Goal: Task Accomplishment & Management: Manage account settings

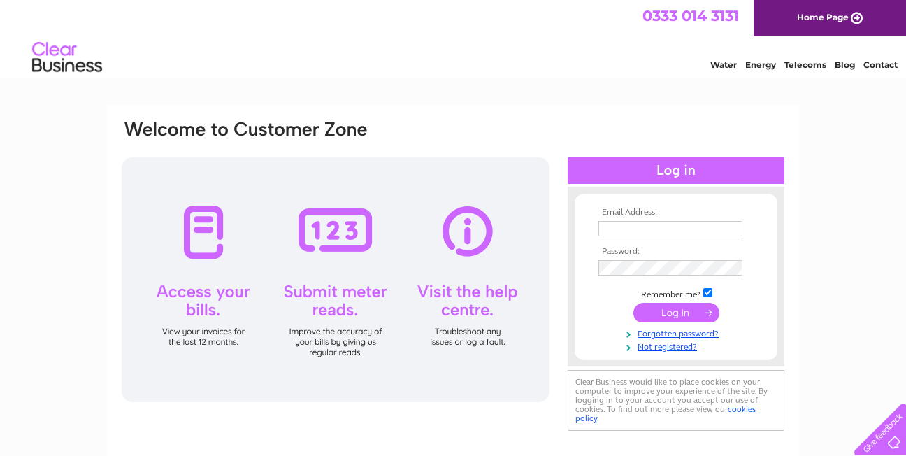
type input "[EMAIL_ADDRESS][DOMAIN_NAME]"
click at [682, 306] on input "submit" at bounding box center [676, 313] width 86 height 20
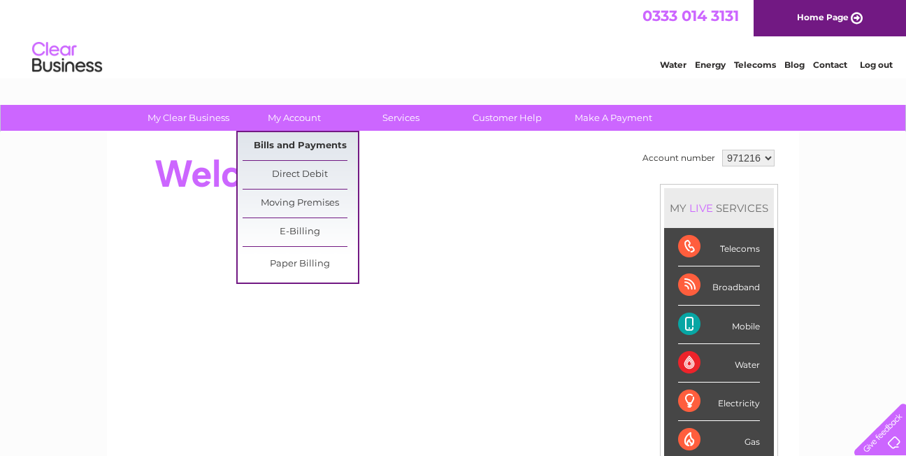
click at [283, 148] on link "Bills and Payments" at bounding box center [300, 146] width 115 height 28
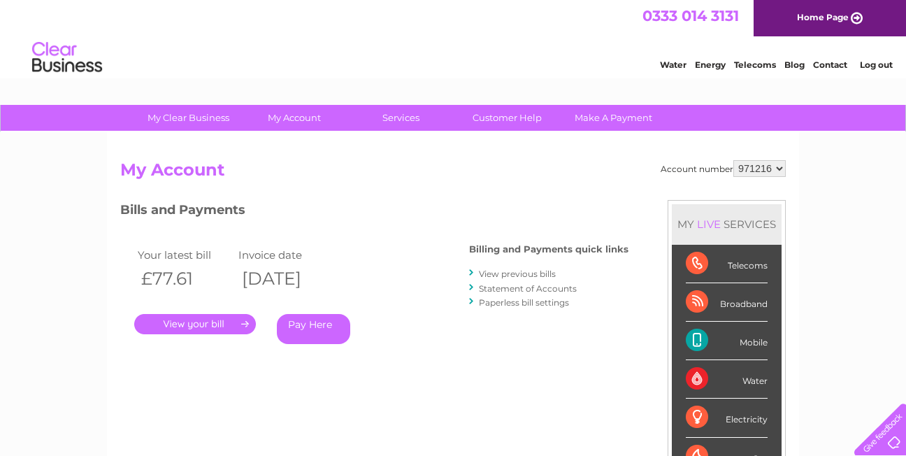
click at [514, 271] on link "View previous bills" at bounding box center [517, 273] width 77 height 10
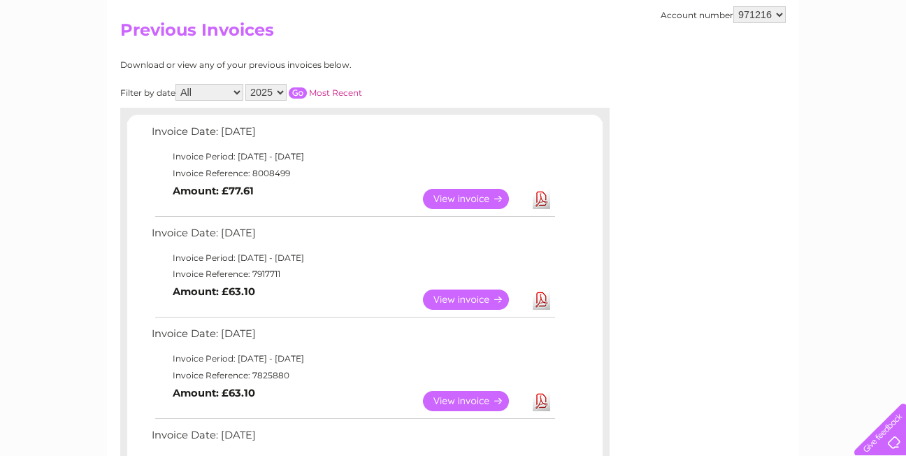
scroll to position [210, 0]
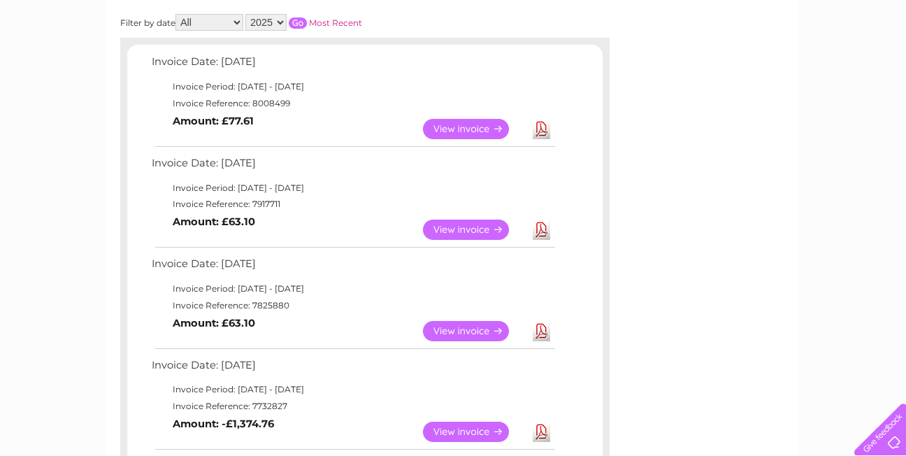
click at [481, 123] on link "View" at bounding box center [474, 129] width 103 height 20
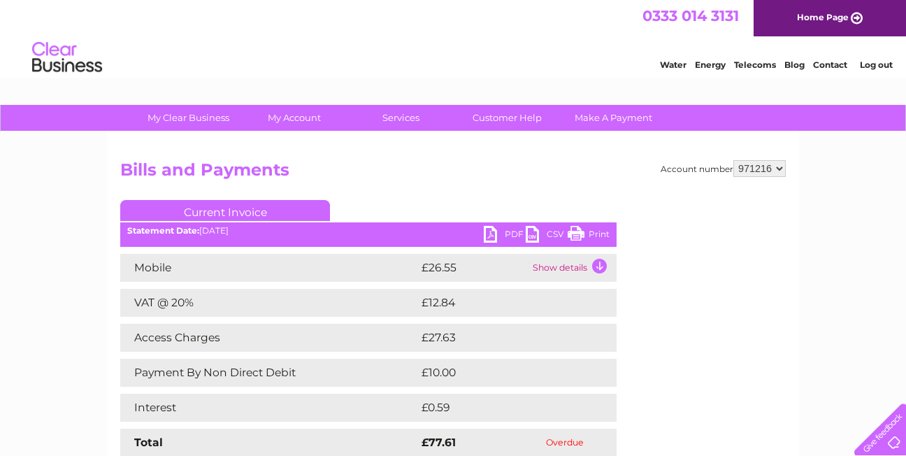
scroll to position [70, 0]
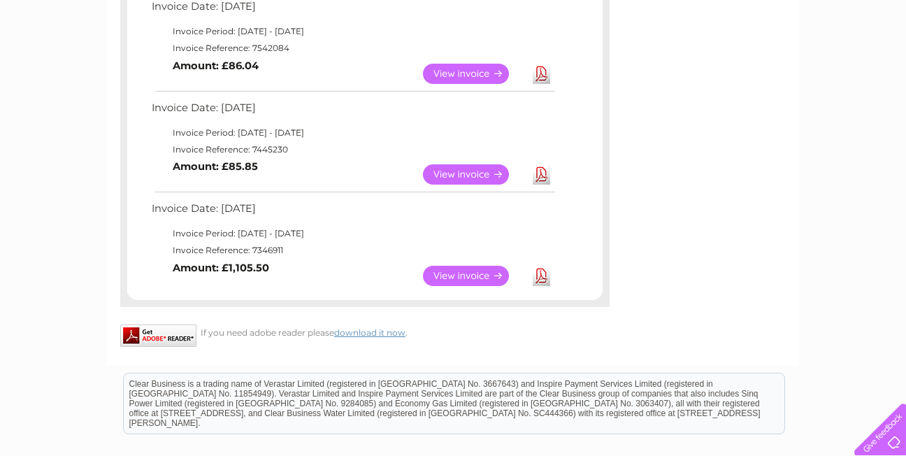
scroll to position [910, 0]
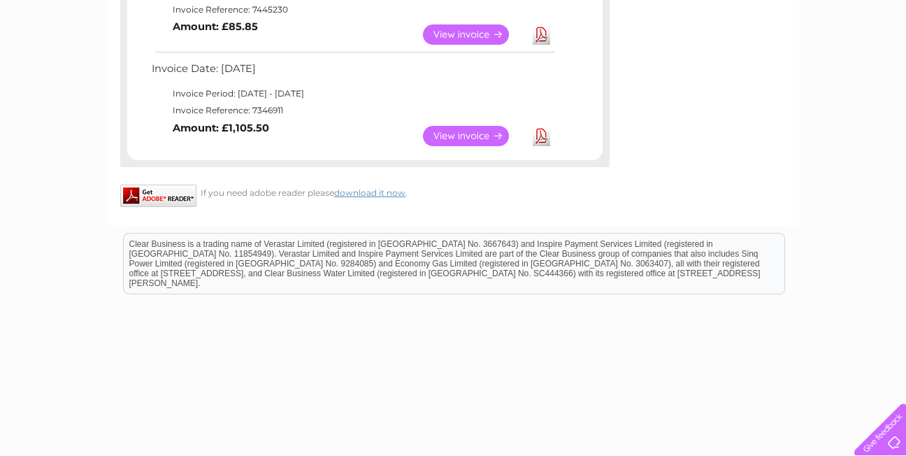
click at [459, 130] on link "View" at bounding box center [474, 136] width 103 height 20
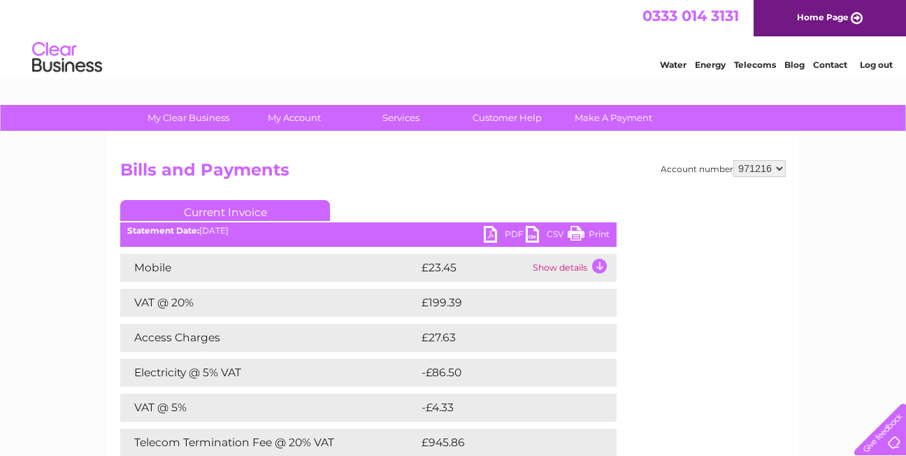
scroll to position [70, 0]
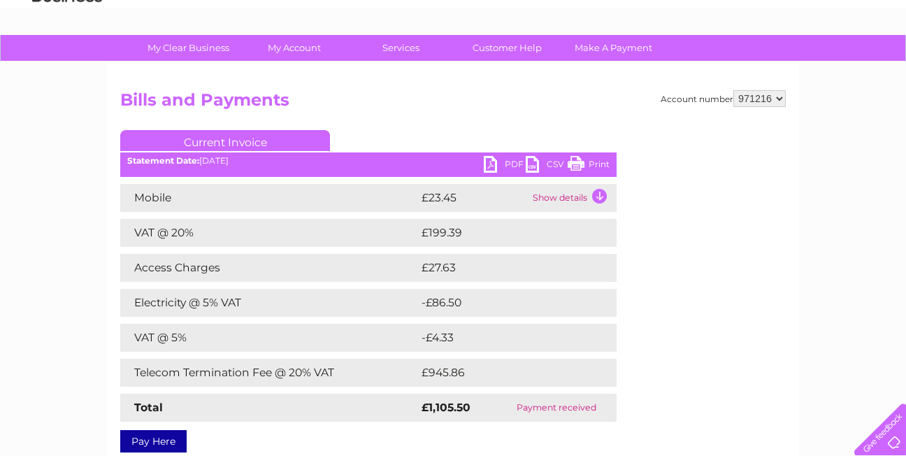
click at [571, 164] on link "Print" at bounding box center [589, 166] width 42 height 20
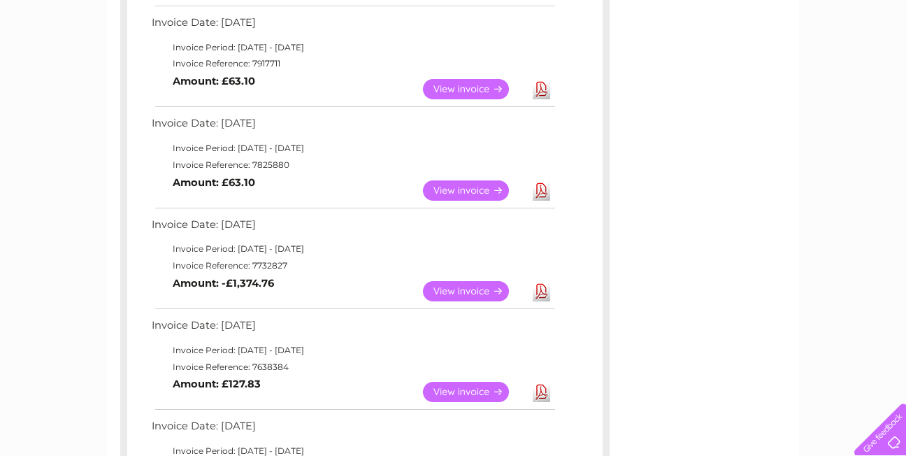
scroll to position [71, 0]
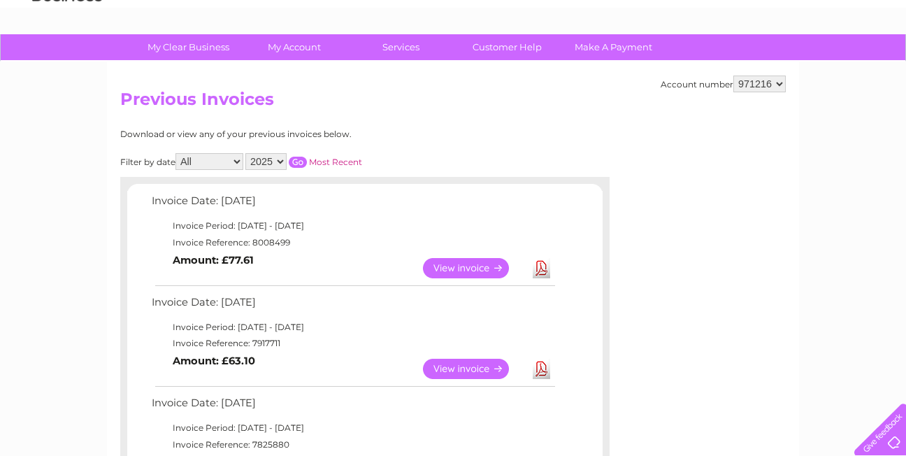
click at [280, 161] on select "2025 2024 2023 2022" at bounding box center [265, 161] width 41 height 17
select select "2024"
click at [247, 153] on select "2025 2024 2023 2022" at bounding box center [265, 161] width 41 height 17
click at [280, 162] on select "2025 2024 2023 2022" at bounding box center [265, 161] width 41 height 17
click at [301, 161] on input "button" at bounding box center [298, 162] width 18 height 11
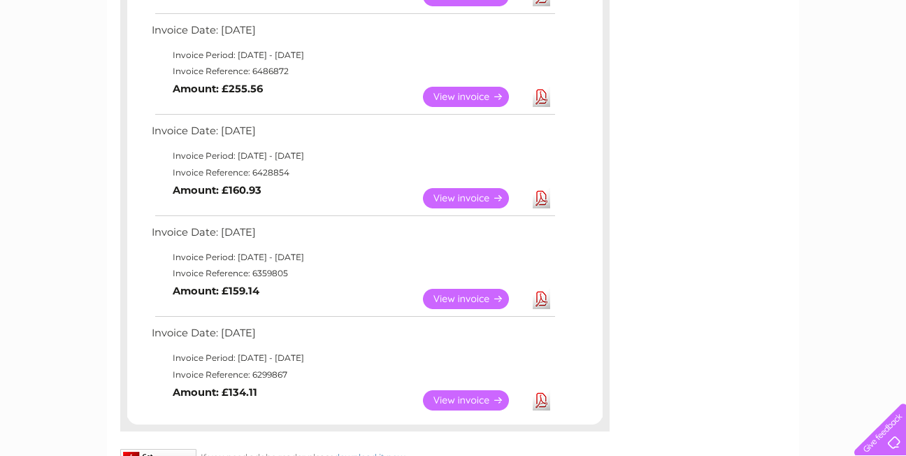
scroll to position [1119, 0]
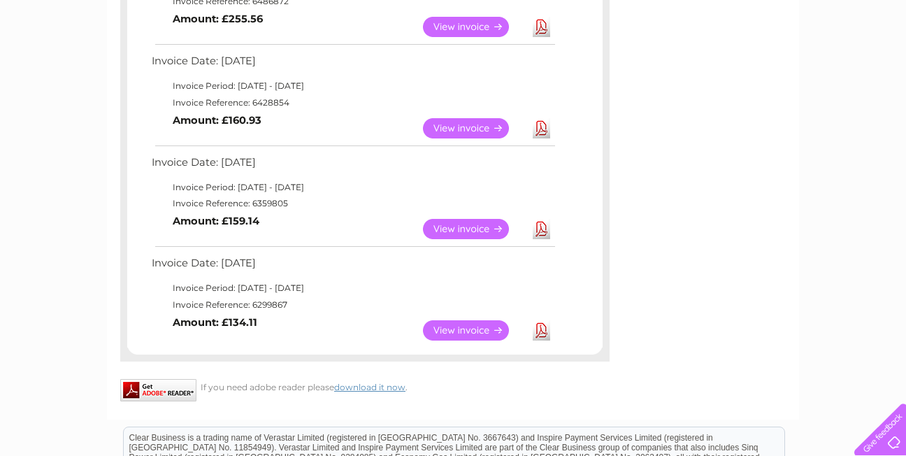
click at [464, 324] on link "View" at bounding box center [474, 330] width 103 height 20
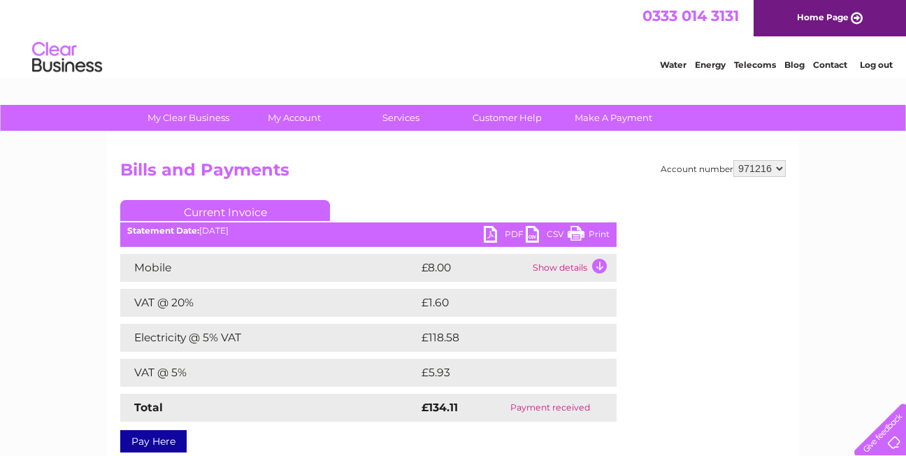
click at [570, 228] on link "Print" at bounding box center [589, 236] width 42 height 20
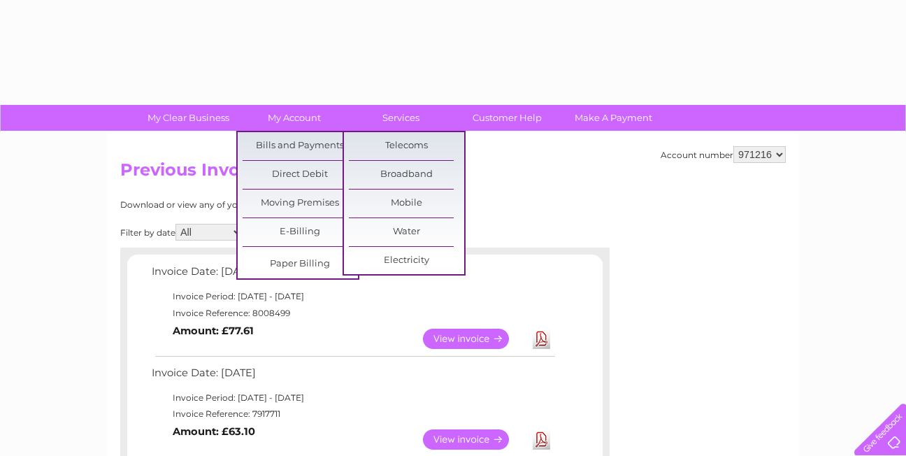
select select "2024"
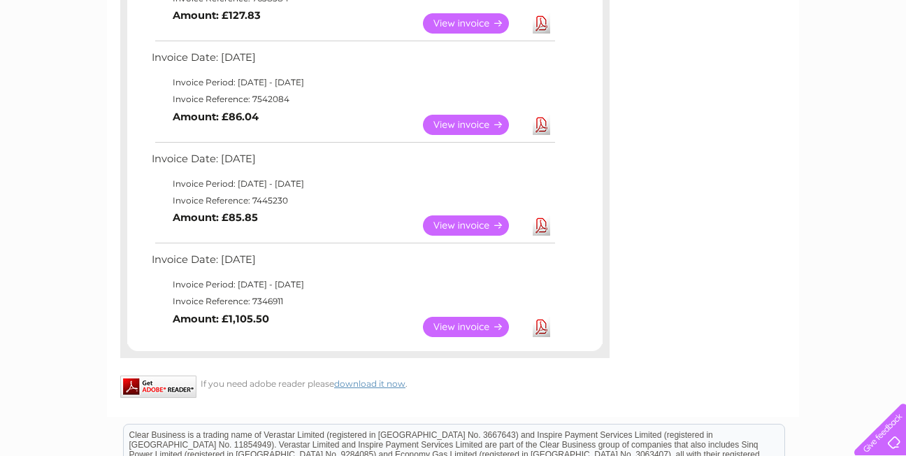
scroll to position [789, 0]
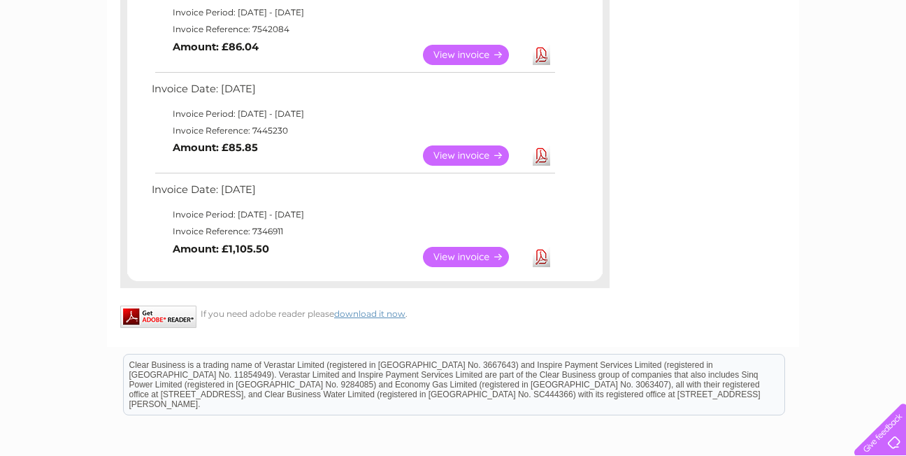
click at [433, 53] on link "View" at bounding box center [474, 55] width 103 height 20
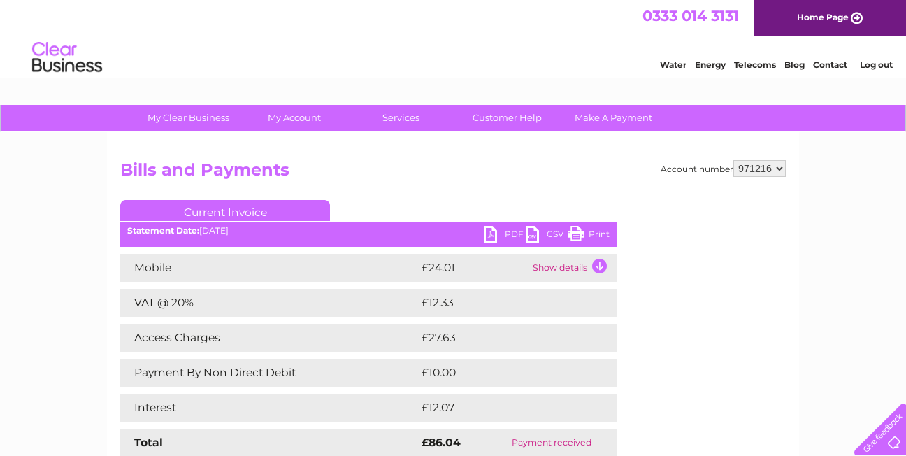
scroll to position [140, 0]
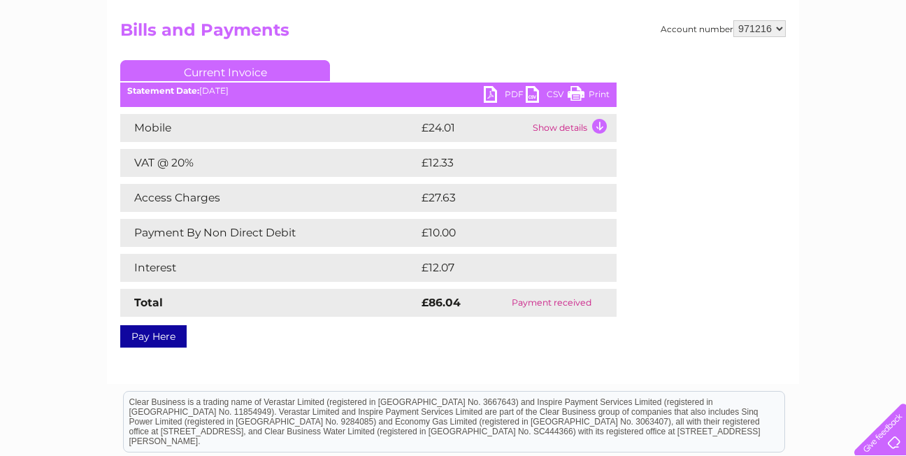
drag, startPoint x: 584, startPoint y: 89, endPoint x: 65, endPoint y: 29, distance: 522.9
click at [584, 89] on link "Print" at bounding box center [589, 96] width 42 height 20
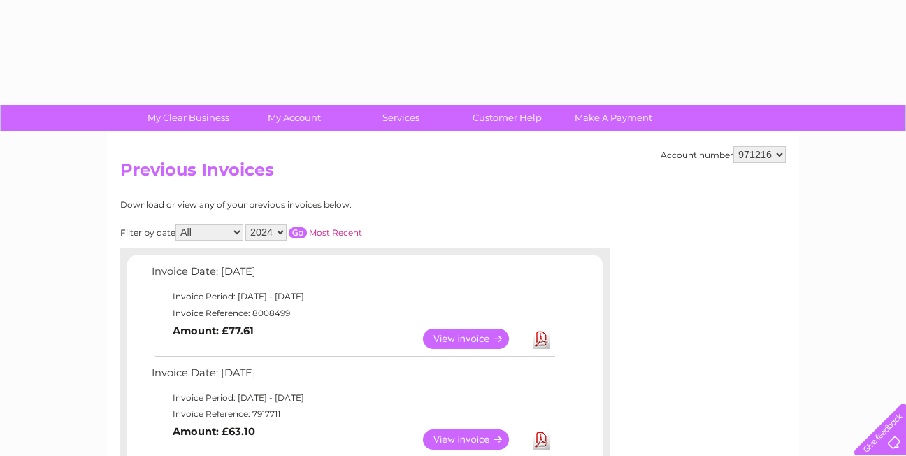
select select "2024"
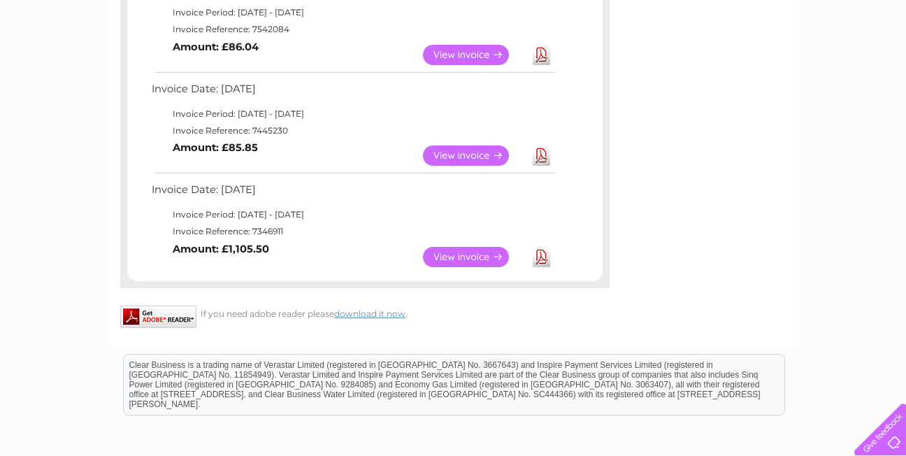
click at [461, 154] on link "View" at bounding box center [474, 155] width 103 height 20
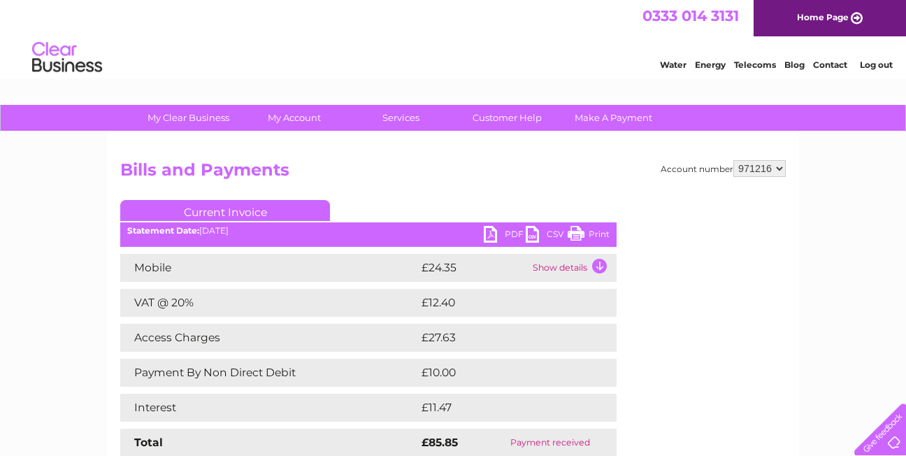
scroll to position [70, 0]
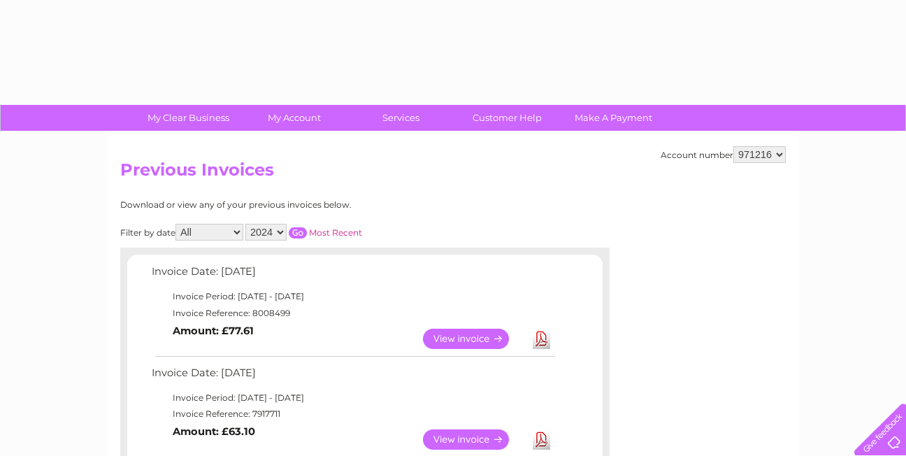
select select "2024"
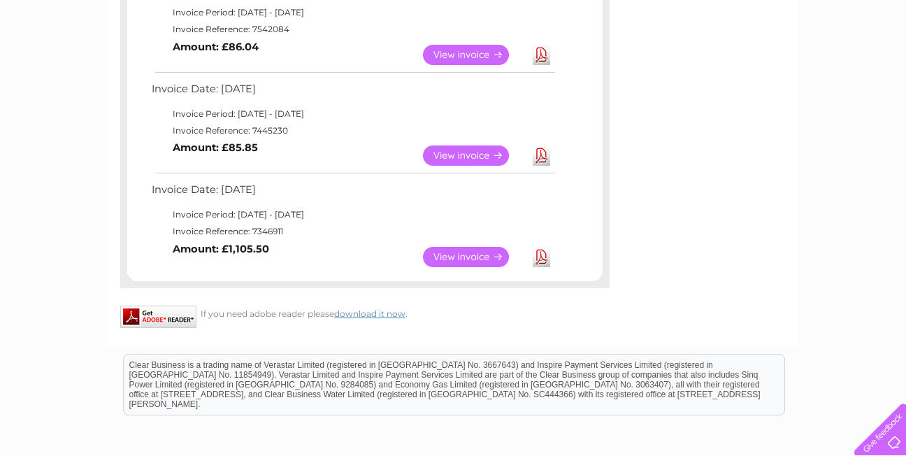
scroll to position [579, 0]
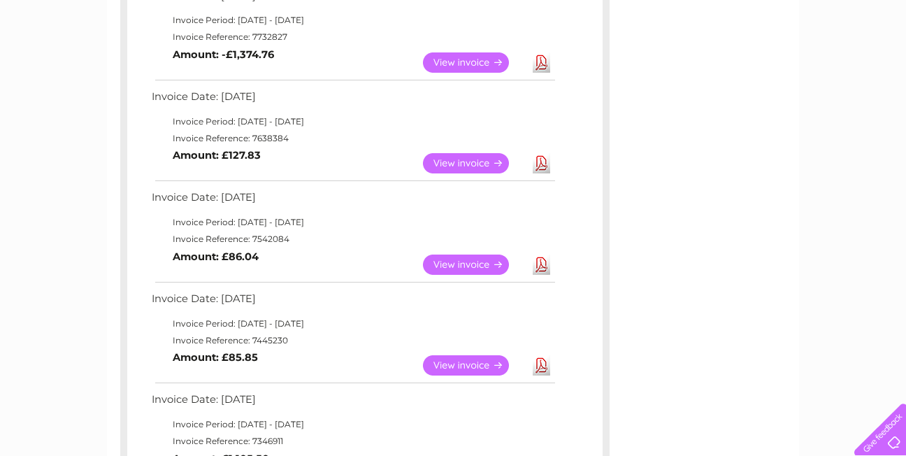
click at [466, 159] on link "View" at bounding box center [474, 163] width 103 height 20
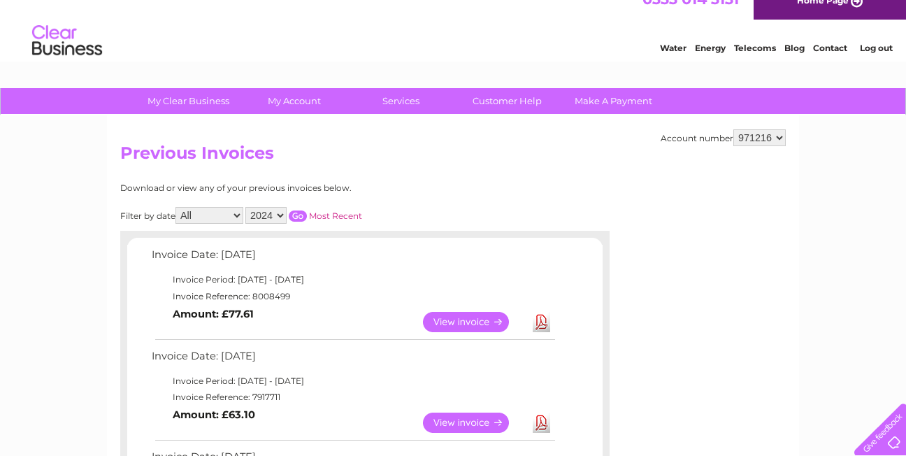
scroll to position [87, 0]
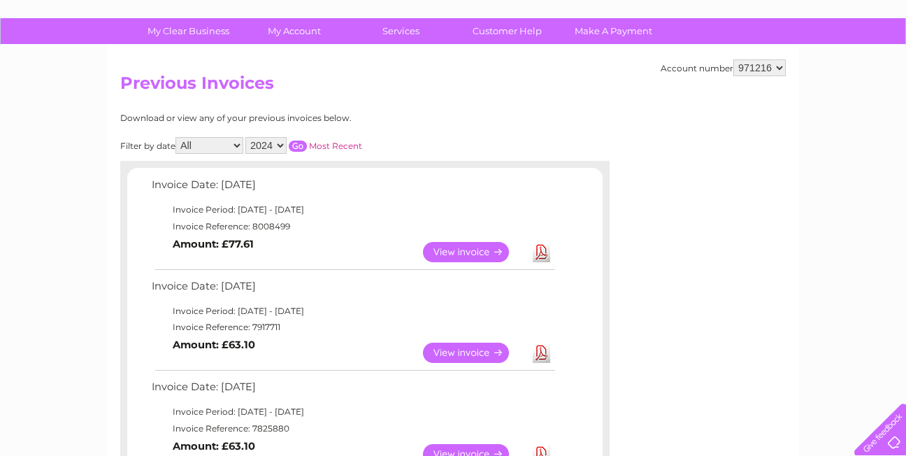
click at [280, 143] on select "2025 2024 2023 2022" at bounding box center [265, 145] width 41 height 17
click at [283, 143] on select "2025 2024 2023 2022" at bounding box center [265, 145] width 41 height 17
click at [282, 145] on select "2025 2024 2023 2022" at bounding box center [265, 145] width 41 height 17
select select "2023"
click at [247, 137] on select "2025 2024 2023 2022" at bounding box center [265, 145] width 41 height 17
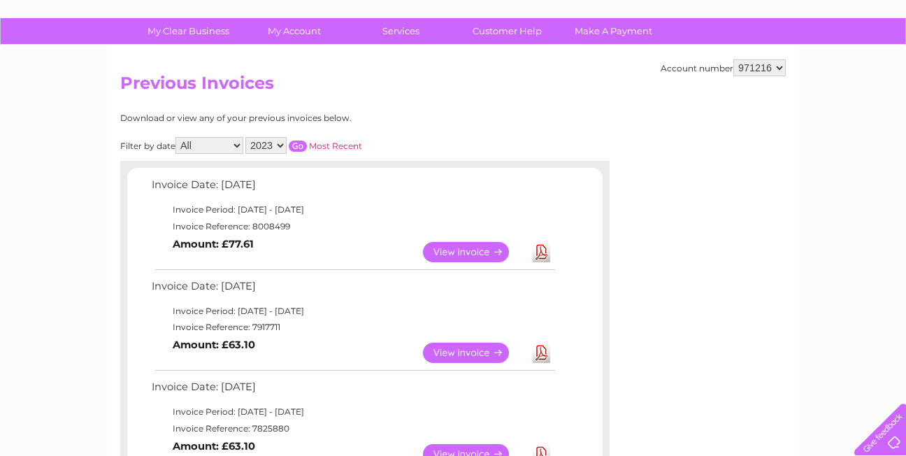
click at [282, 145] on select "2025 2024 2023 2022" at bounding box center [265, 145] width 41 height 17
click at [247, 137] on select "2025 2024 2023 2022" at bounding box center [265, 145] width 41 height 17
click at [285, 148] on select "2025 2024 2023 2022" at bounding box center [265, 145] width 41 height 17
click at [294, 141] on input "button" at bounding box center [298, 146] width 18 height 11
click at [459, 255] on link "View" at bounding box center [474, 252] width 103 height 20
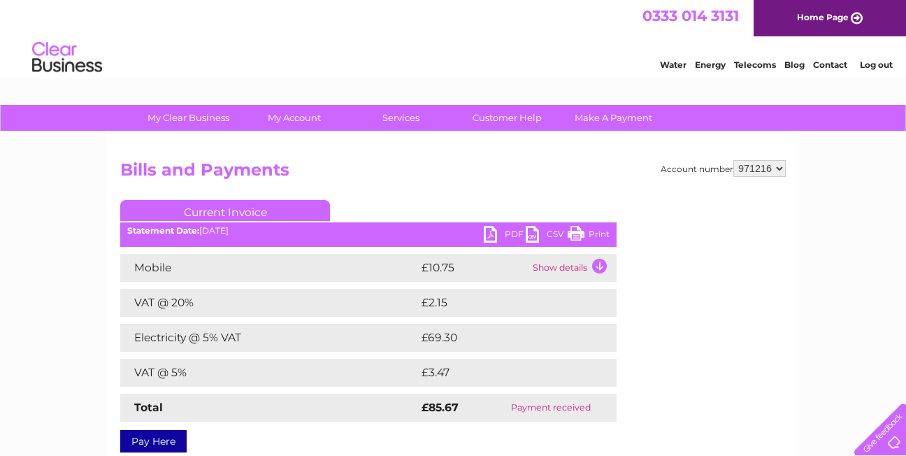
click at [571, 233] on link "Print" at bounding box center [589, 236] width 42 height 20
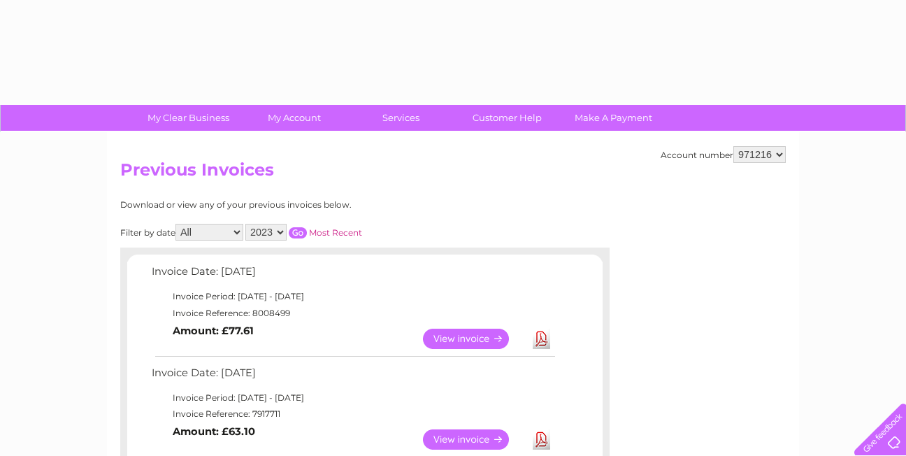
select select "2023"
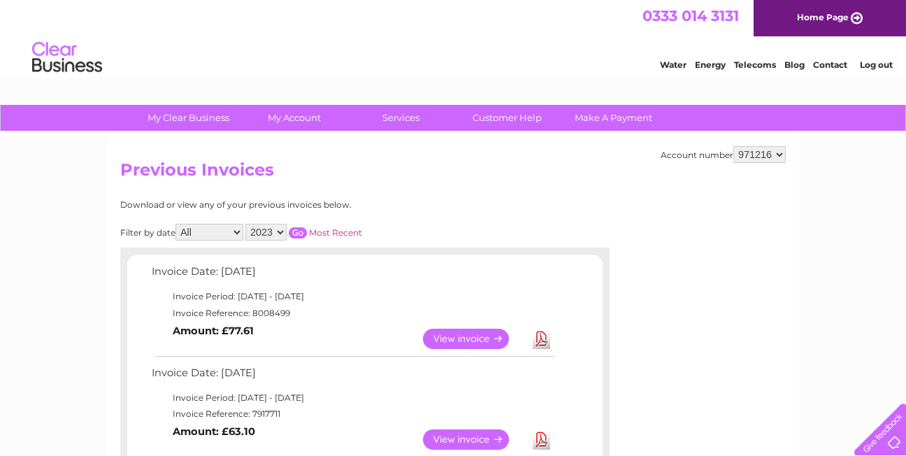
click at [438, 340] on link "View" at bounding box center [474, 339] width 103 height 20
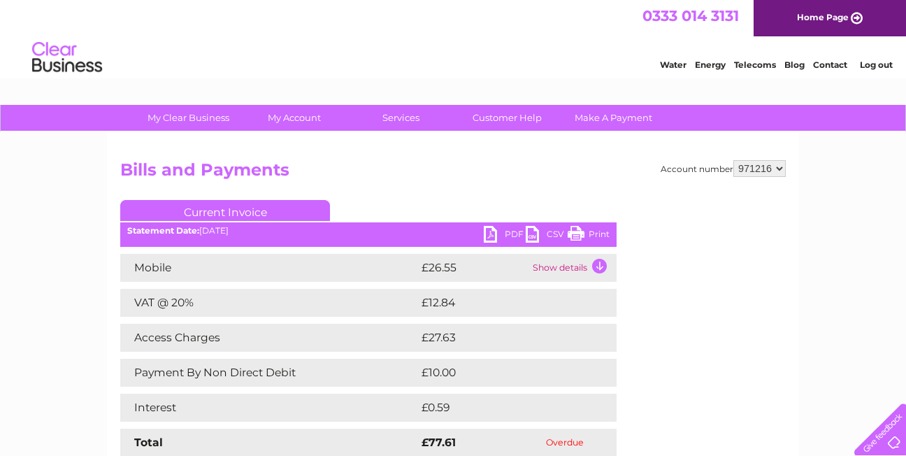
click at [571, 230] on link "Print" at bounding box center [589, 236] width 42 height 20
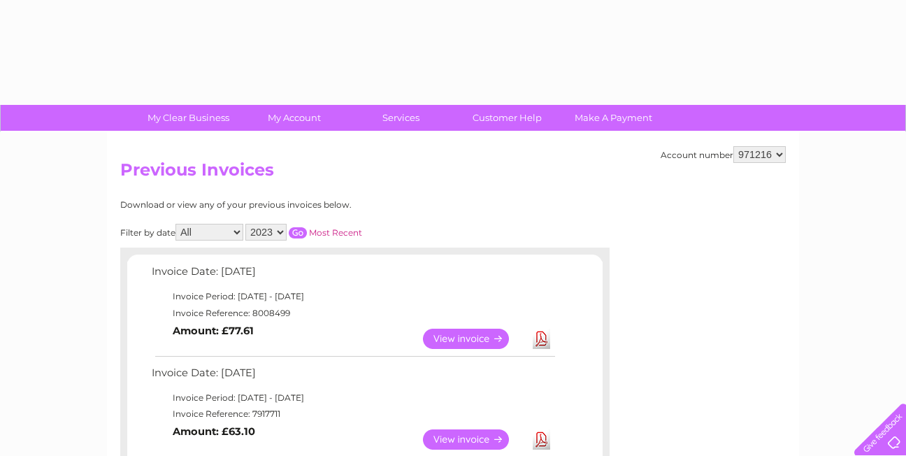
select select "2023"
